Goal: Find specific page/section: Find specific page/section

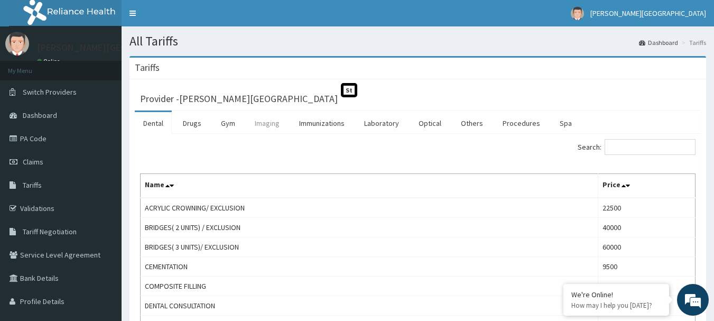
click at [273, 123] on link "Imaging" at bounding box center [267, 123] width 42 height 22
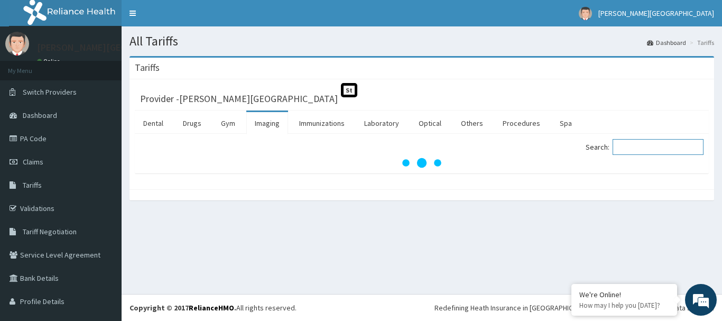
click at [646, 152] on input "Search:" at bounding box center [657, 147] width 91 height 16
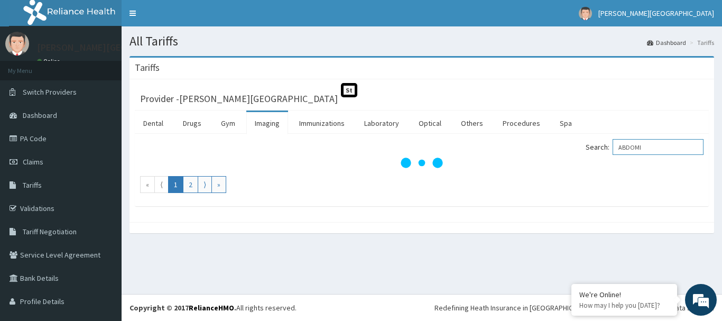
type input "ABDOMI"
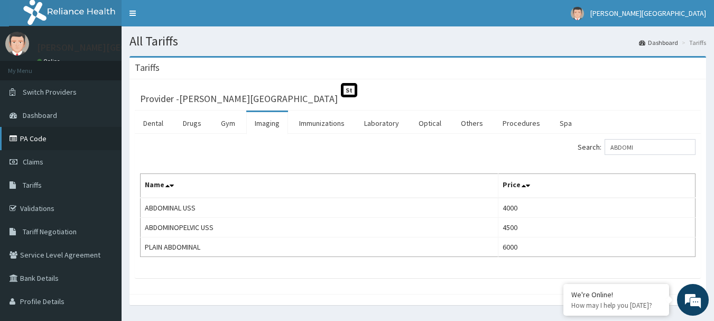
click at [26, 136] on link "PA Code" at bounding box center [61, 138] width 122 height 23
